Goal: Task Accomplishment & Management: Use online tool/utility

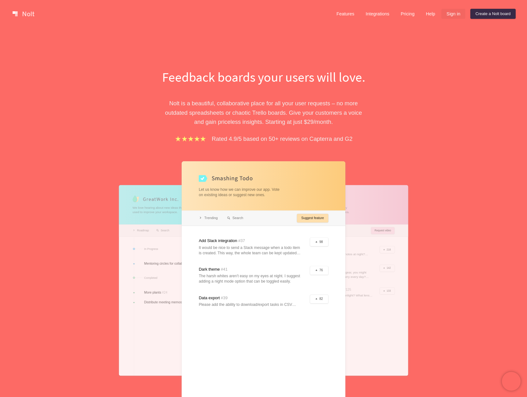
click at [457, 16] on link "Sign in" at bounding box center [453, 14] width 24 height 10
click at [492, 15] on link "Create a Nolt board" at bounding box center [492, 14] width 45 height 10
click at [23, 16] on link at bounding box center [23, 14] width 27 height 10
